Goal: Information Seeking & Learning: Find specific fact

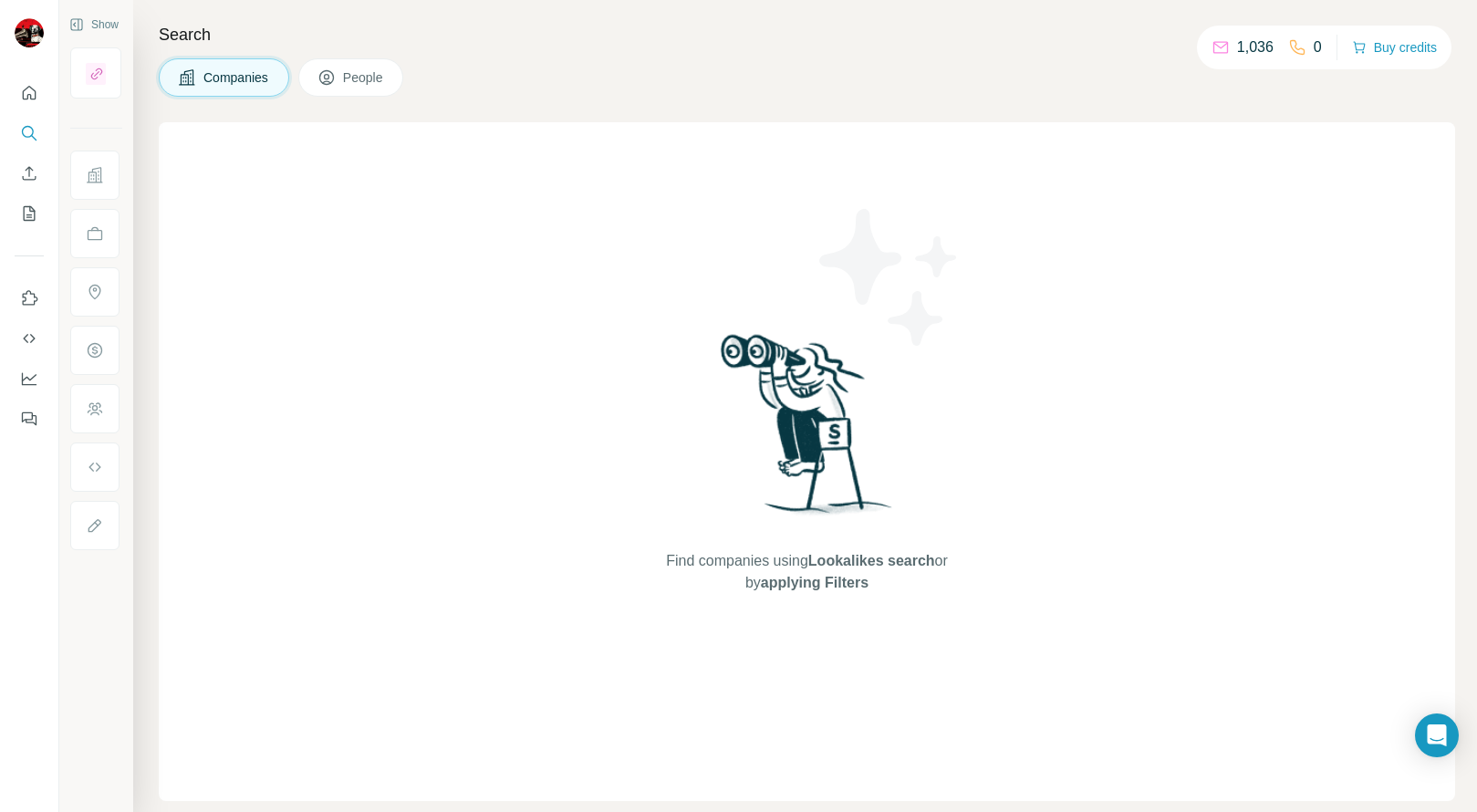
click at [382, 83] on span "People" at bounding box center [364, 77] width 42 height 18
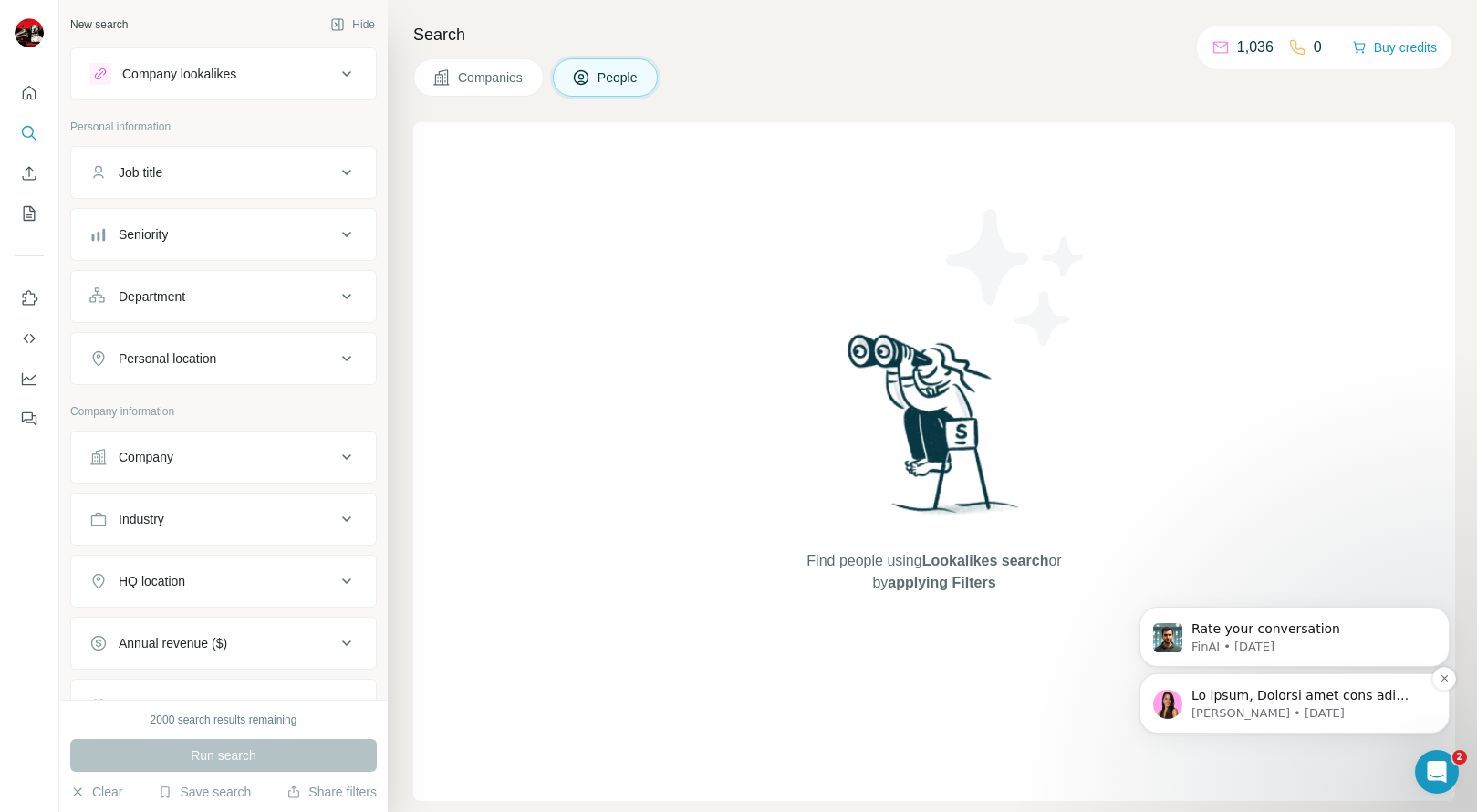
click at [1344, 714] on p "[PERSON_NAME] • [DATE]" at bounding box center [1310, 713] width 235 height 17
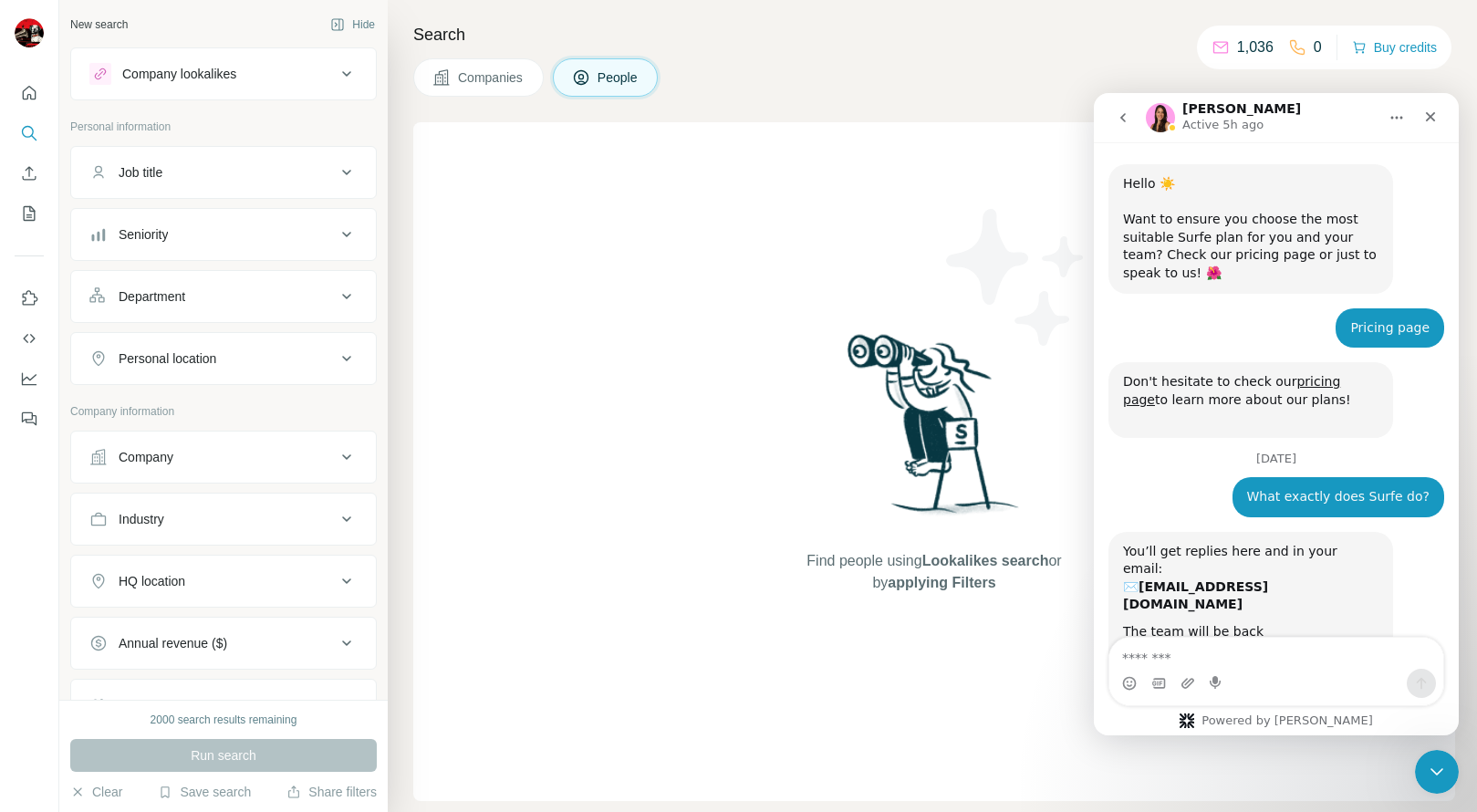
scroll to position [21, 0]
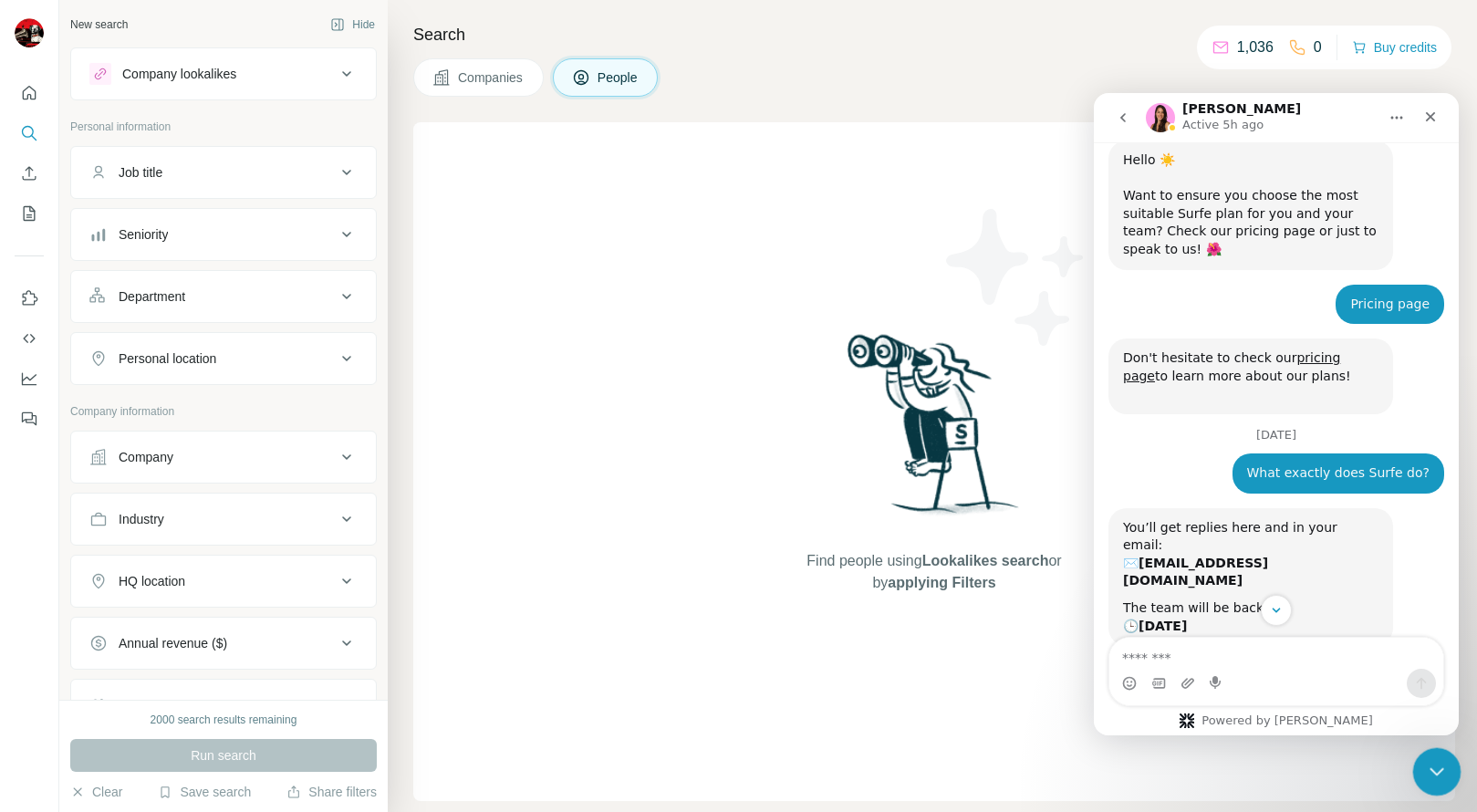
click at [1431, 769] on icon "Close Intercom Messenger" at bounding box center [1434, 768] width 22 height 22
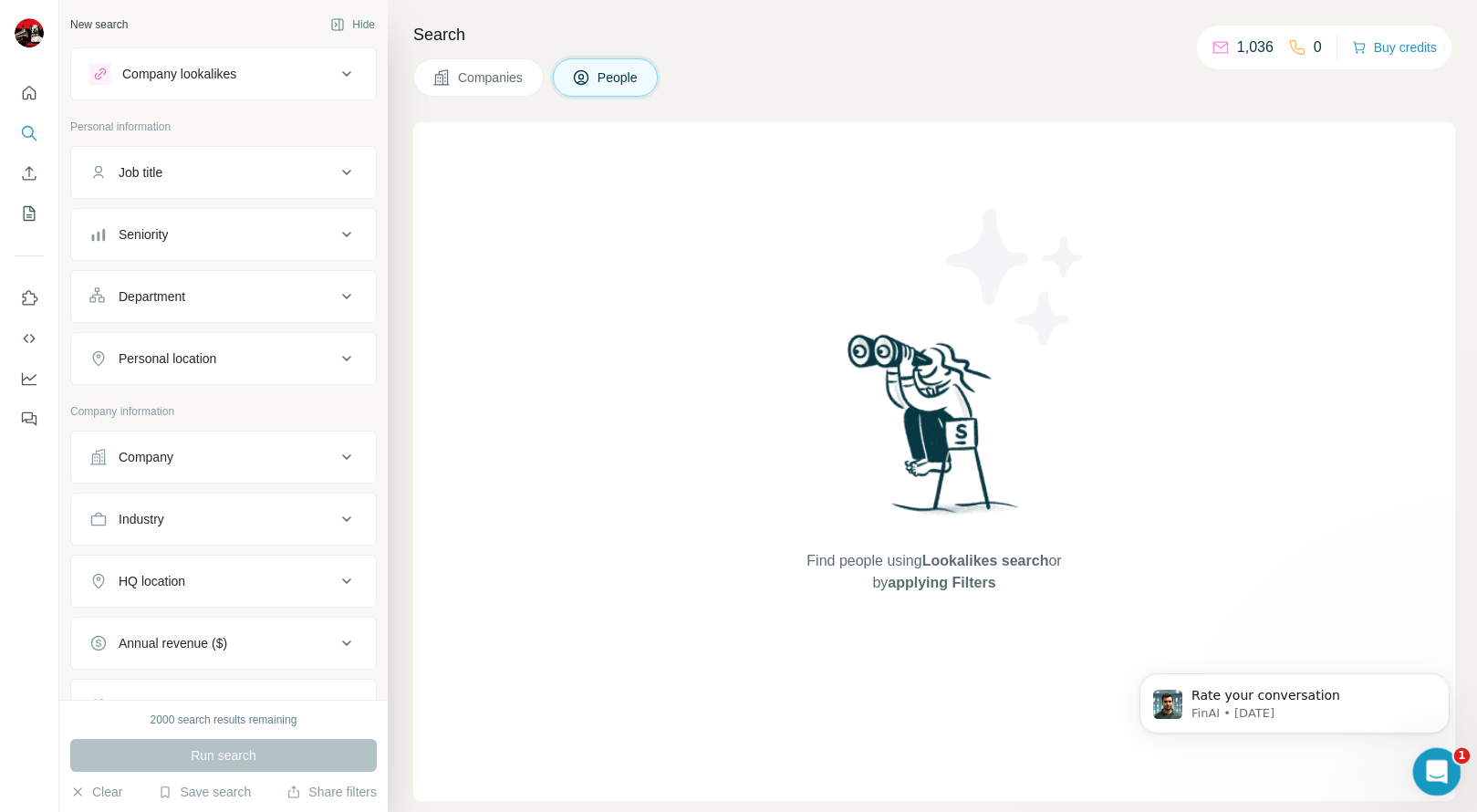
scroll to position [791, 0]
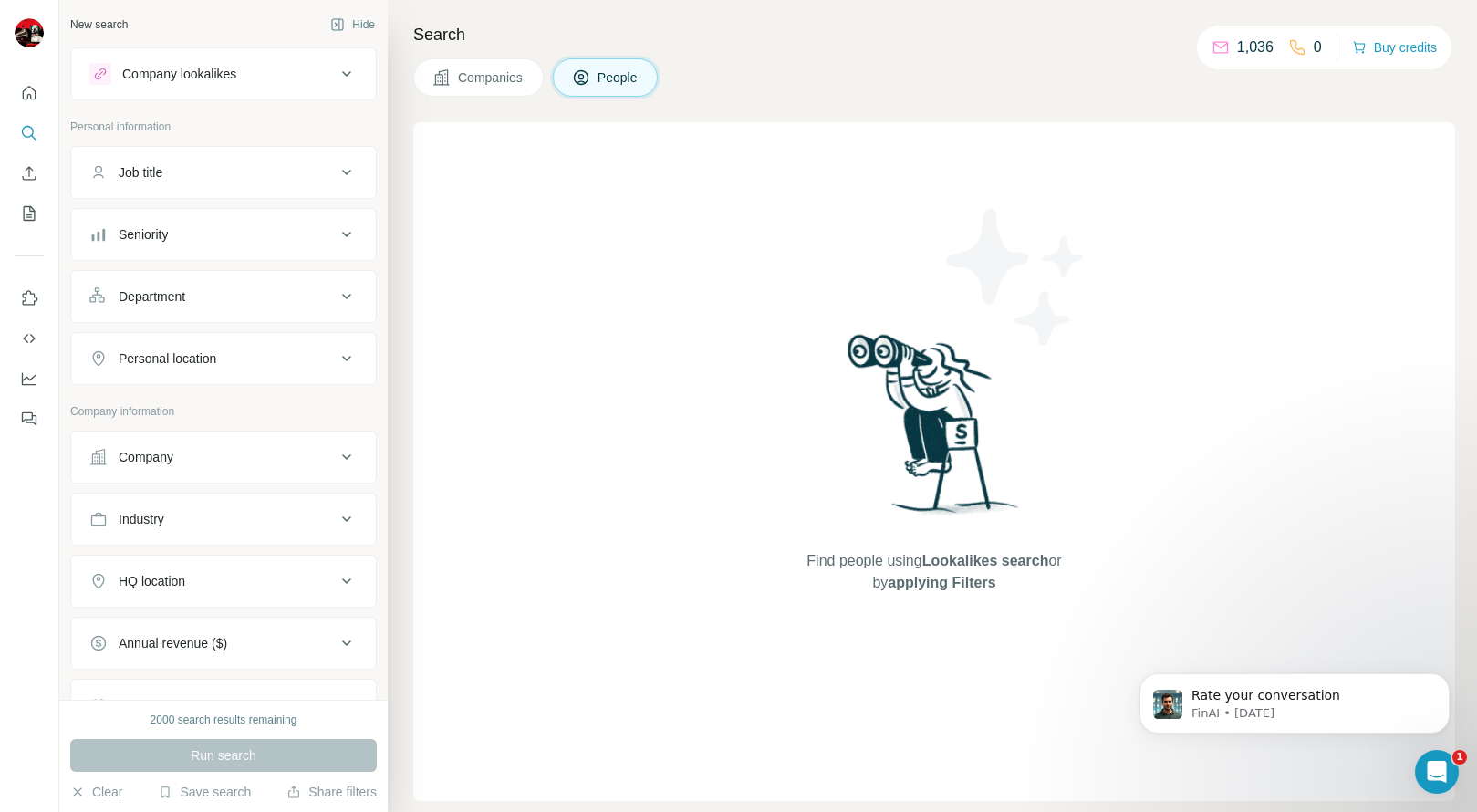
click at [514, 291] on div "Find people using Lookalikes search or by applying Filters" at bounding box center [934, 462] width 1042 height 678
click at [215, 170] on div "Job title" at bounding box center [212, 172] width 246 height 18
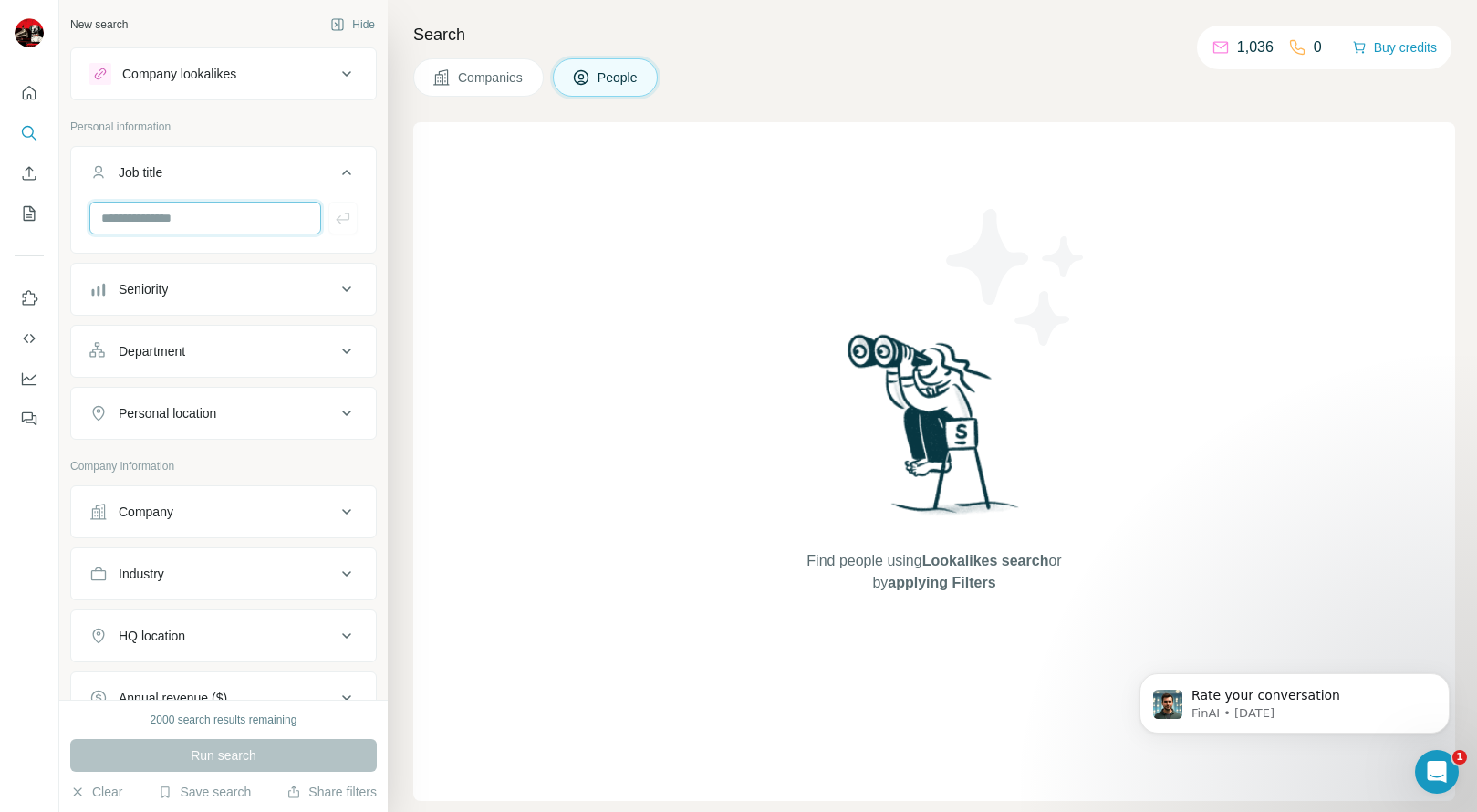
click at [196, 219] on input "text" at bounding box center [205, 218] width 231 height 33
type input "*"
type input "**********"
click at [252, 506] on div "Company" at bounding box center [212, 511] width 246 height 18
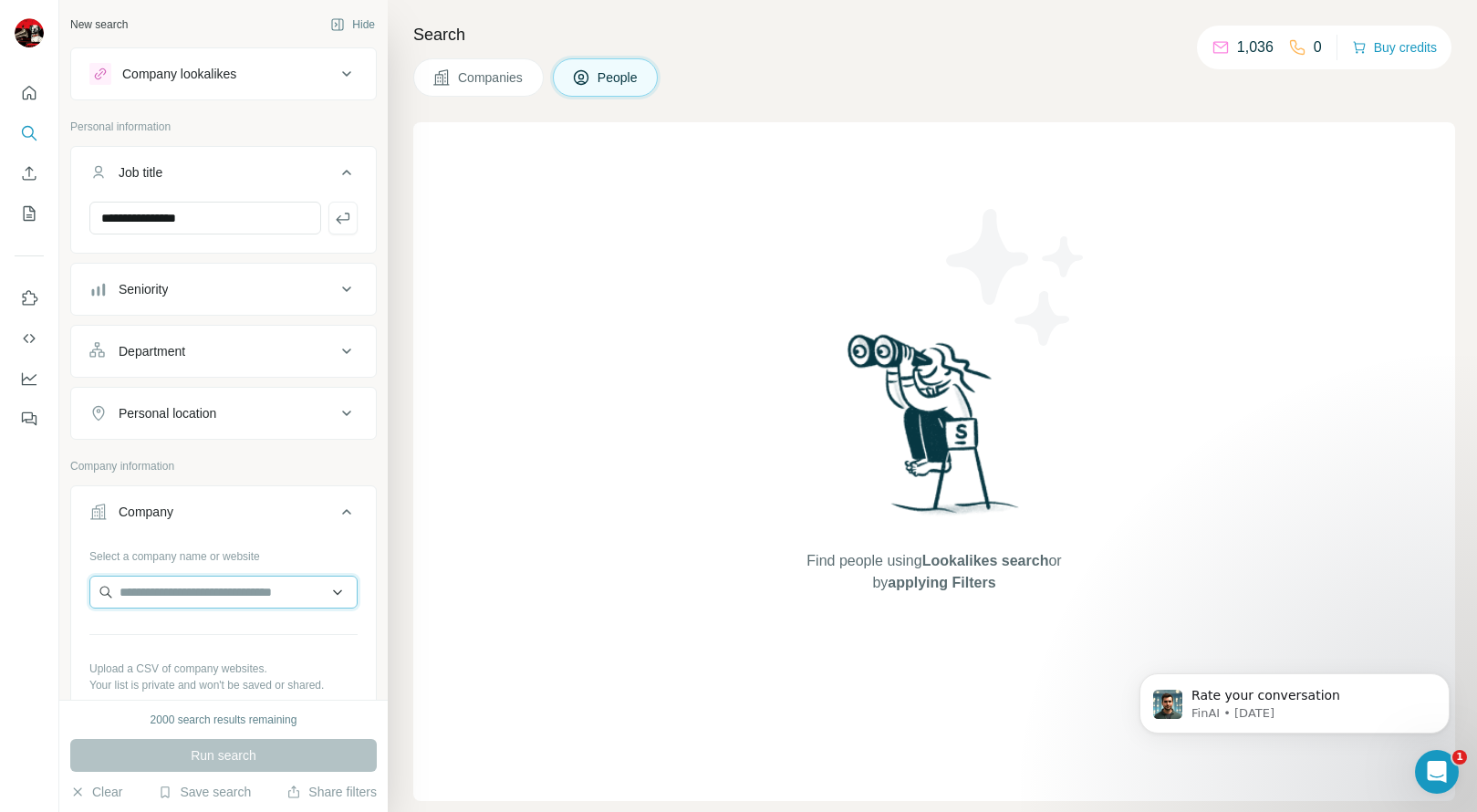
click at [229, 592] on input "text" at bounding box center [223, 591] width 268 height 33
type input "**********"
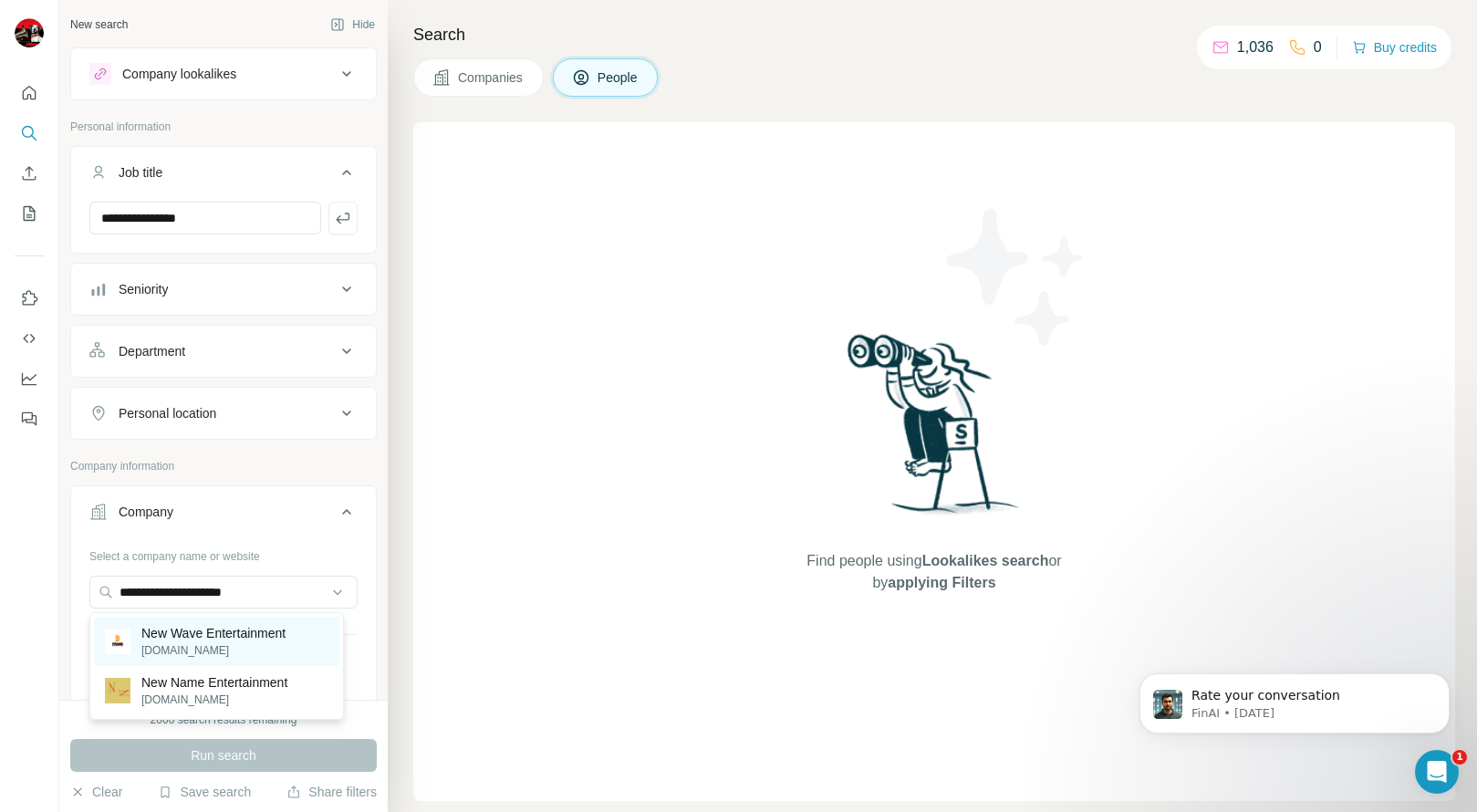
click at [236, 642] on p "[DOMAIN_NAME]" at bounding box center [214, 650] width 144 height 17
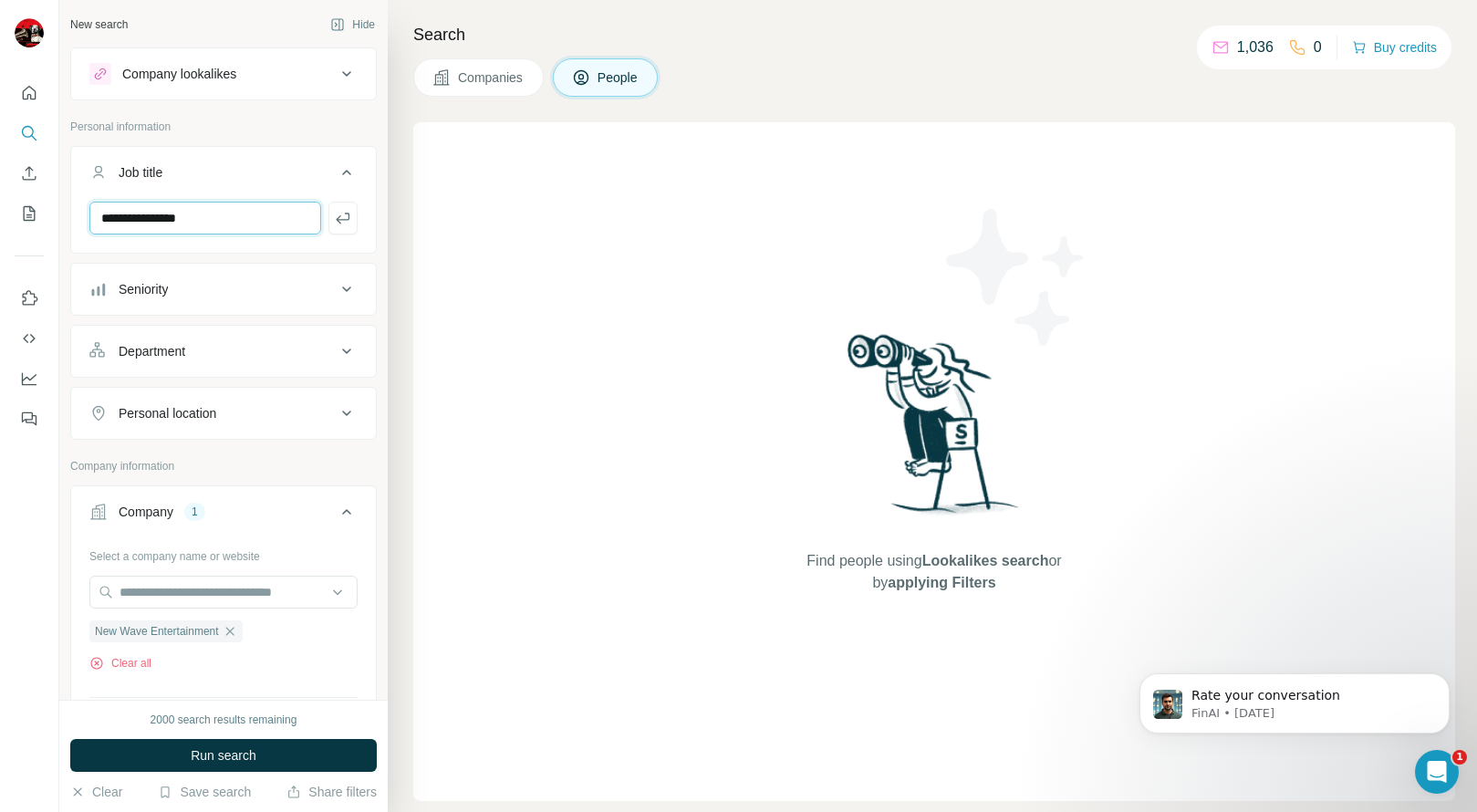
drag, startPoint x: 244, startPoint y: 218, endPoint x: 83, endPoint y: 218, distance: 161.0
click at [83, 219] on div "**********" at bounding box center [224, 226] width 305 height 47
click at [268, 259] on ul "Job title Seniority Department Personal location" at bounding box center [224, 293] width 307 height 294
